Goal: Task Accomplishment & Management: Complete application form

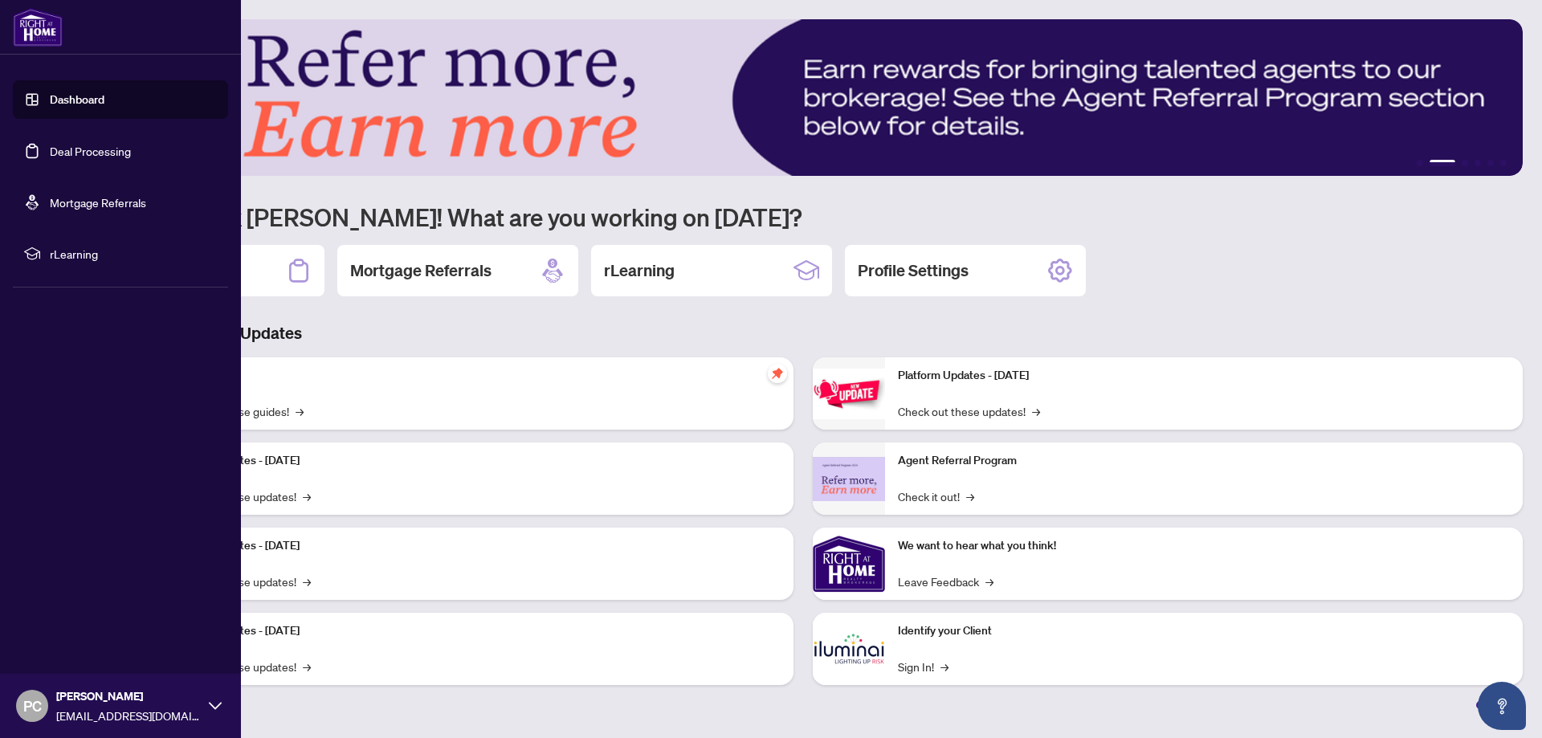
click at [70, 149] on link "Deal Processing" at bounding box center [90, 151] width 81 height 14
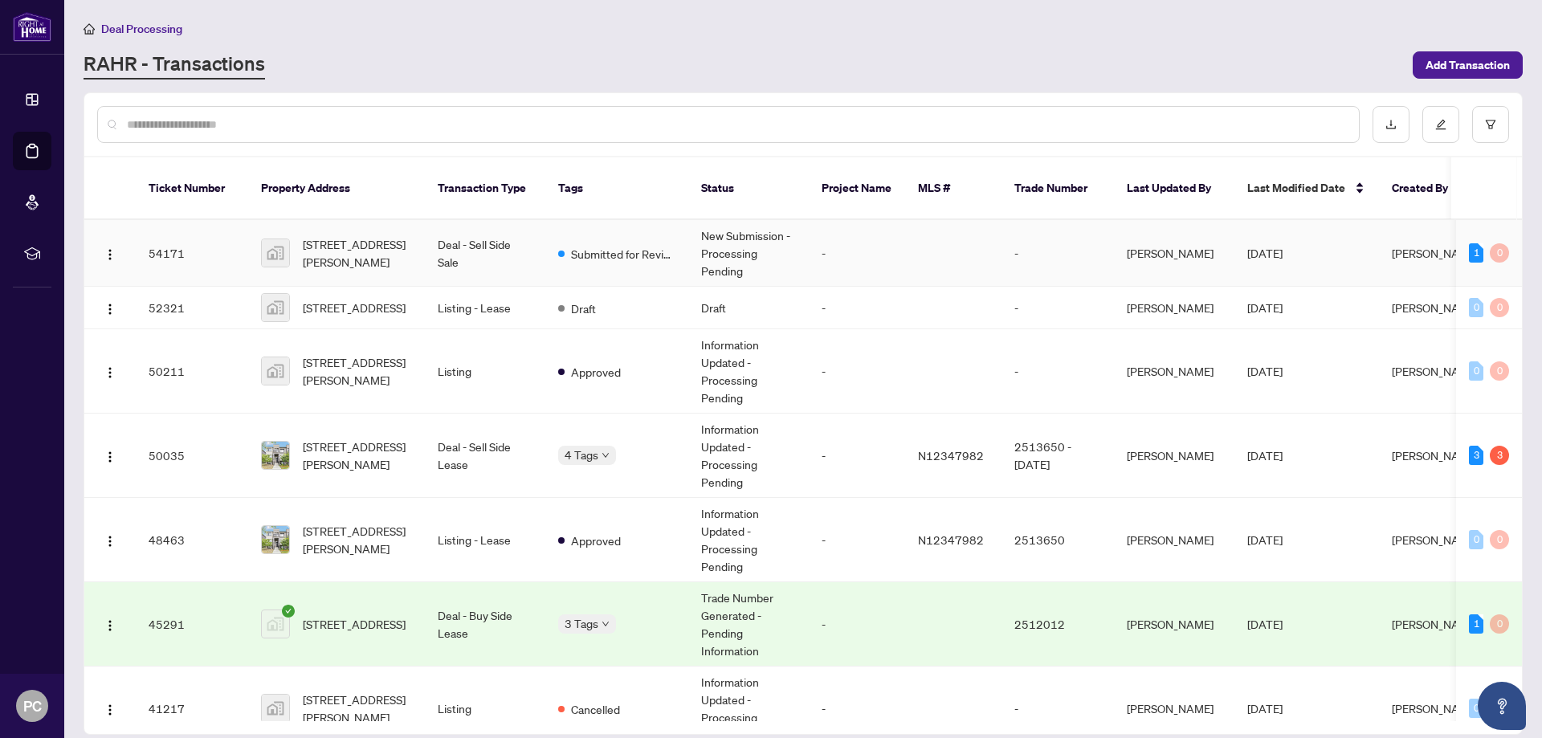
click at [382, 238] on span "[STREET_ADDRESS][PERSON_NAME]" at bounding box center [357, 252] width 109 height 35
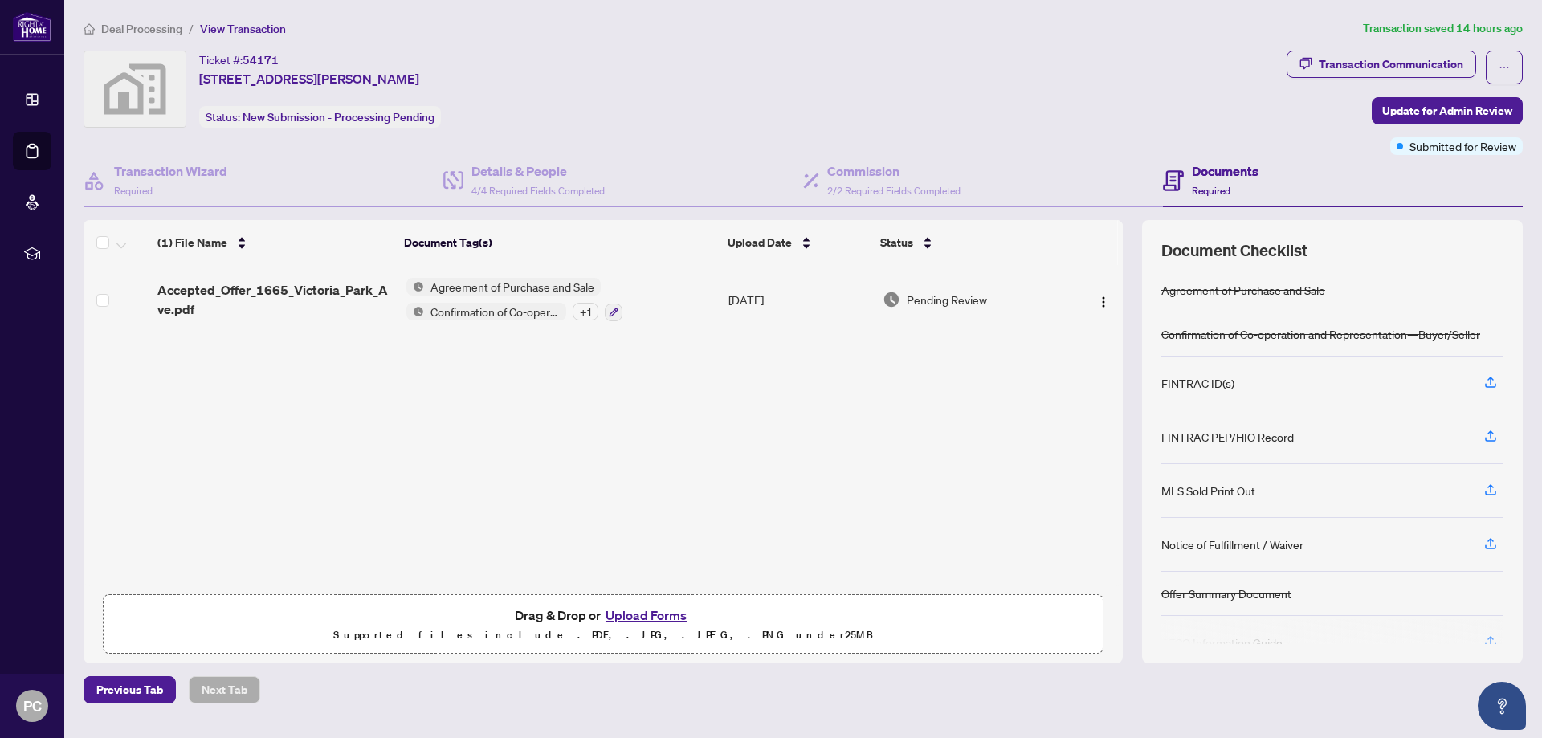
click at [629, 421] on div "Accepted_Offer_1665_Victoria_Park_Ave.pdf Agreement of Purchase and Sale Confir…" at bounding box center [603, 425] width 1039 height 320
click at [669, 615] on button "Upload Forms" at bounding box center [646, 615] width 91 height 21
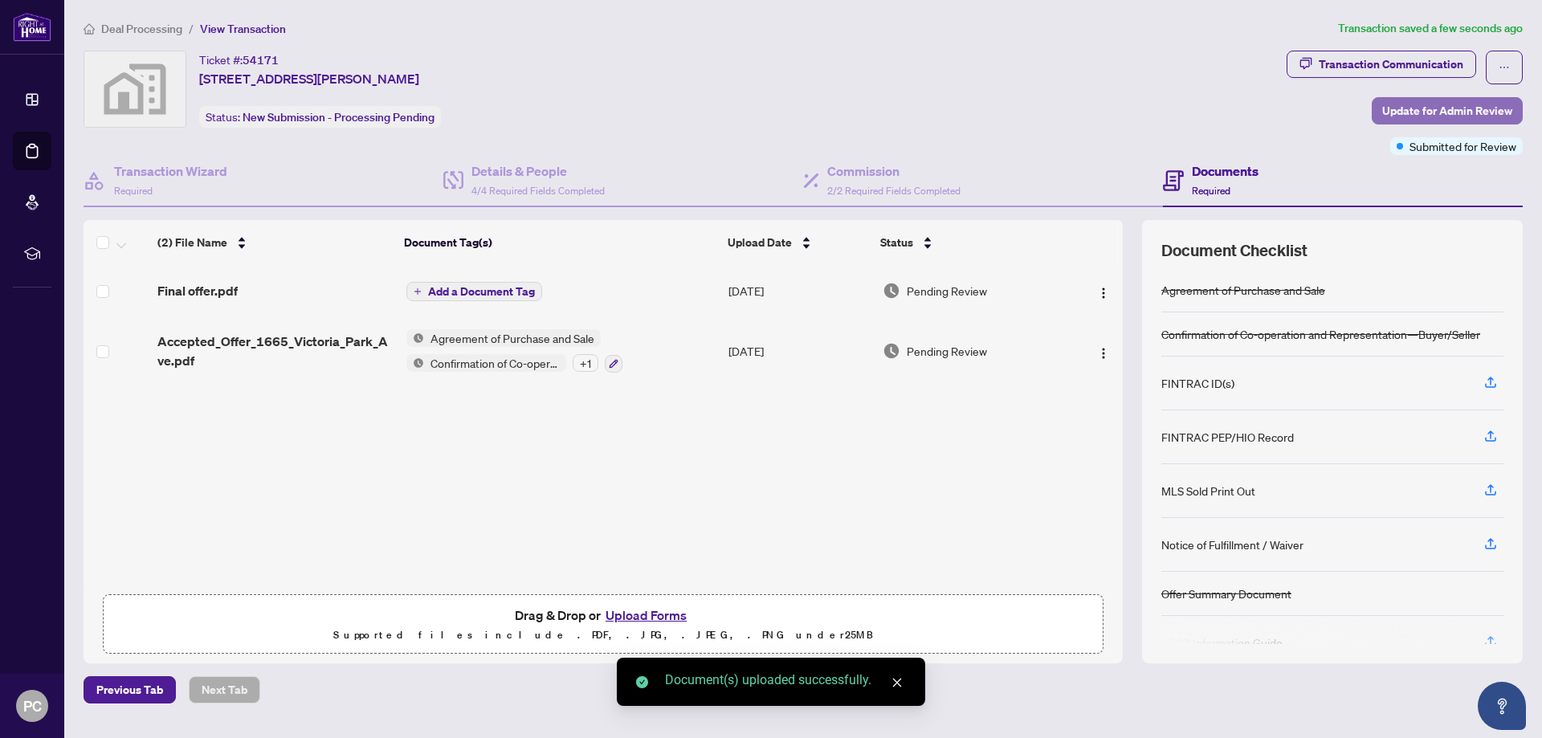
click at [1407, 108] on span "Update for Admin Review" at bounding box center [1447, 111] width 130 height 26
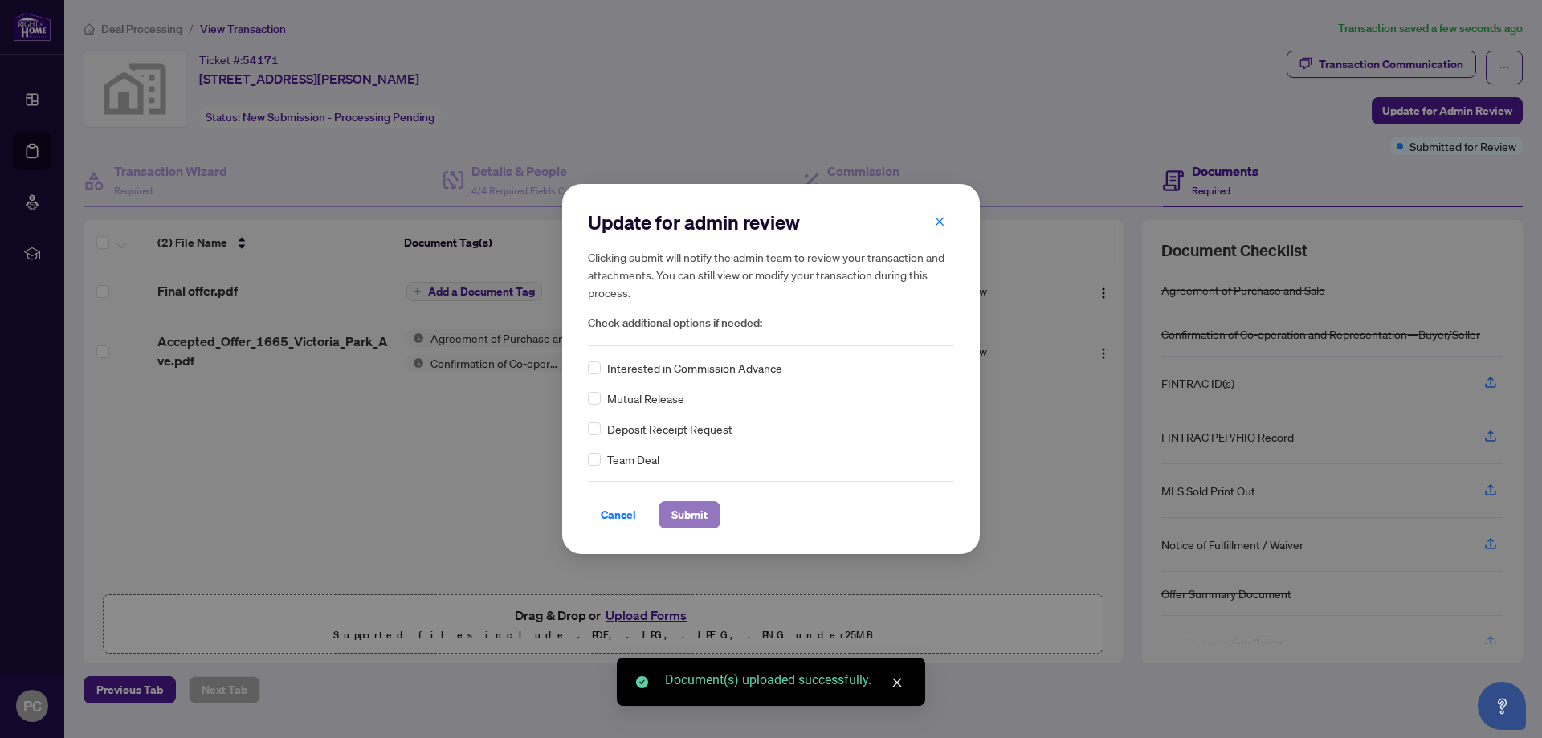
click at [677, 523] on span "Submit" at bounding box center [689, 515] width 36 height 26
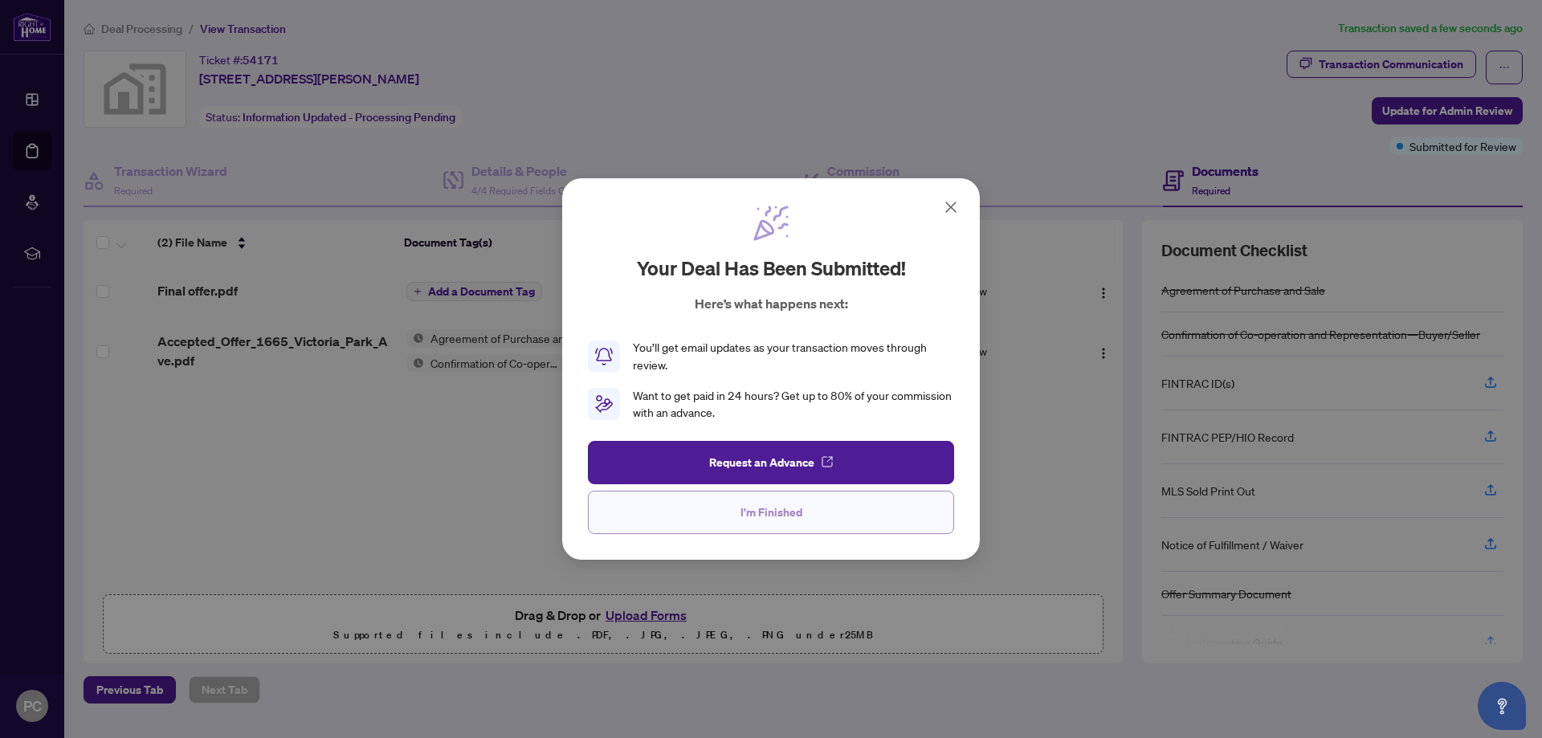
click at [762, 516] on span "I'm Finished" at bounding box center [771, 512] width 62 height 26
